Goal: Find specific page/section

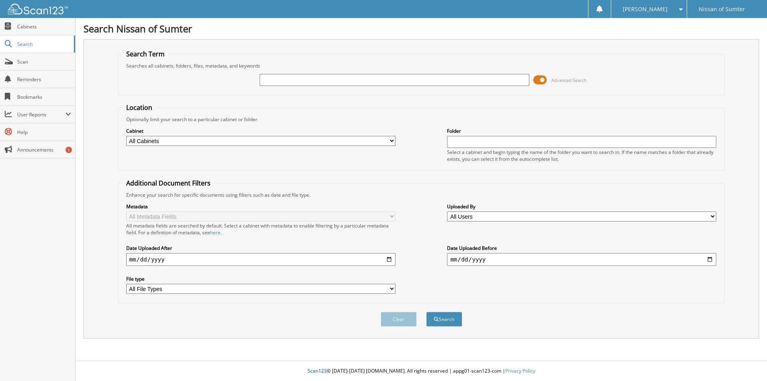
click at [279, 79] on input "text" at bounding box center [394, 80] width 269 height 12
type input "22102"
click at [426, 312] on button "Search" at bounding box center [444, 319] width 36 height 15
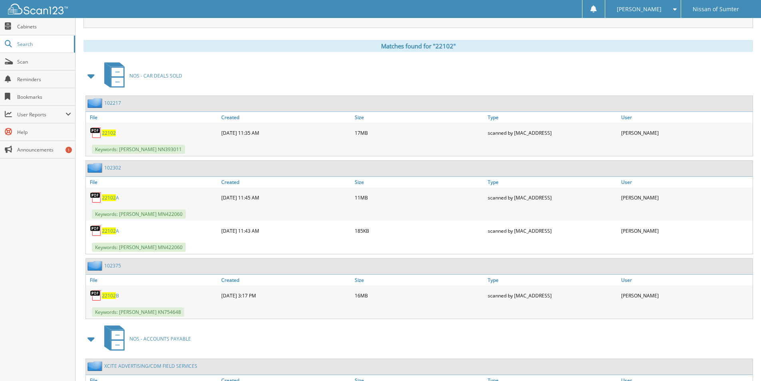
scroll to position [320, 0]
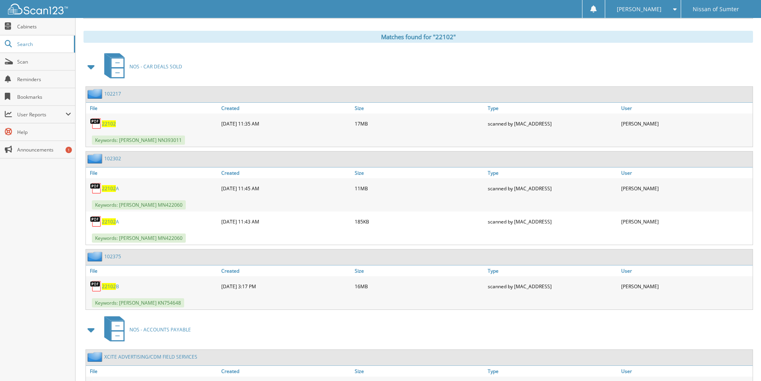
click at [108, 123] on span "22102" at bounding box center [109, 123] width 14 height 7
